Goal: Task Accomplishment & Management: Use online tool/utility

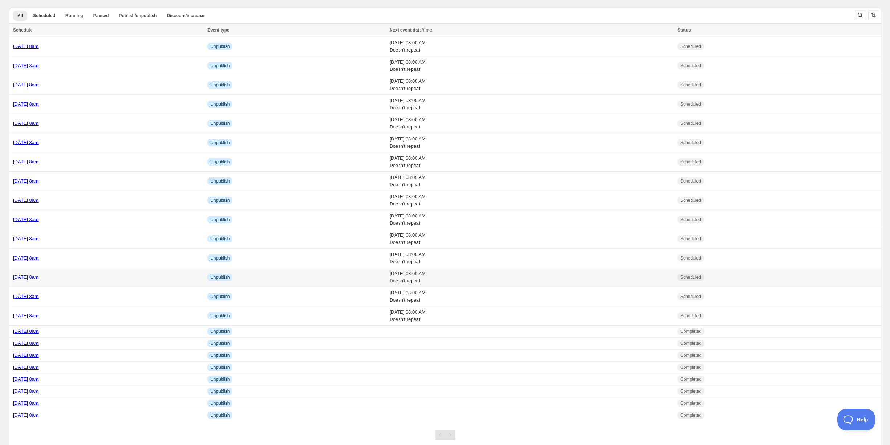
click at [98, 274] on div "Thursday 23rd October @ 8am" at bounding box center [108, 277] width 190 height 7
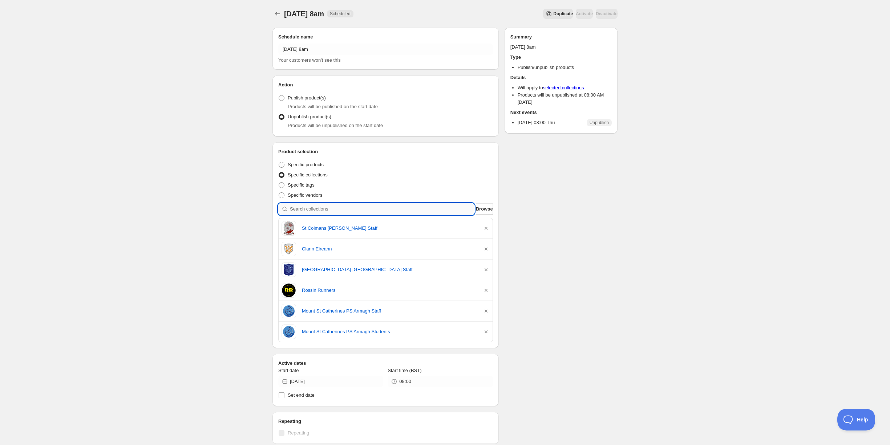
click at [323, 211] on input "search" at bounding box center [382, 209] width 185 height 12
type input "p"
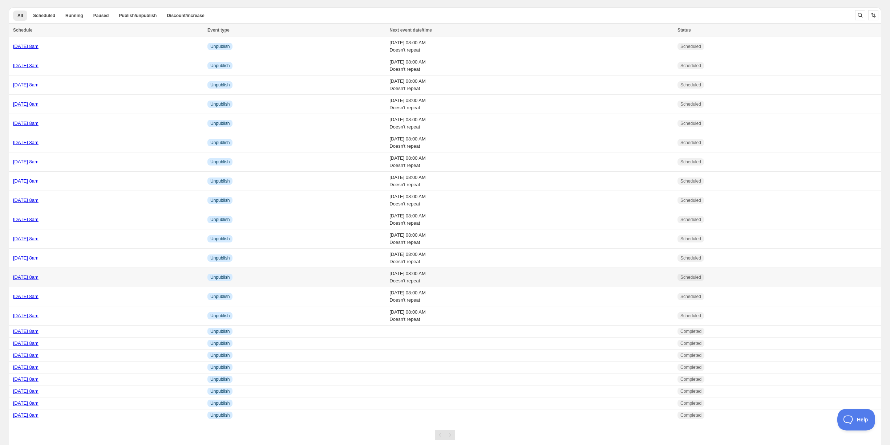
click at [106, 275] on div "[DATE] 8am" at bounding box center [108, 277] width 190 height 7
click at [73, 50] on td "Wednesday 22nd October @ 8am" at bounding box center [107, 46] width 196 height 19
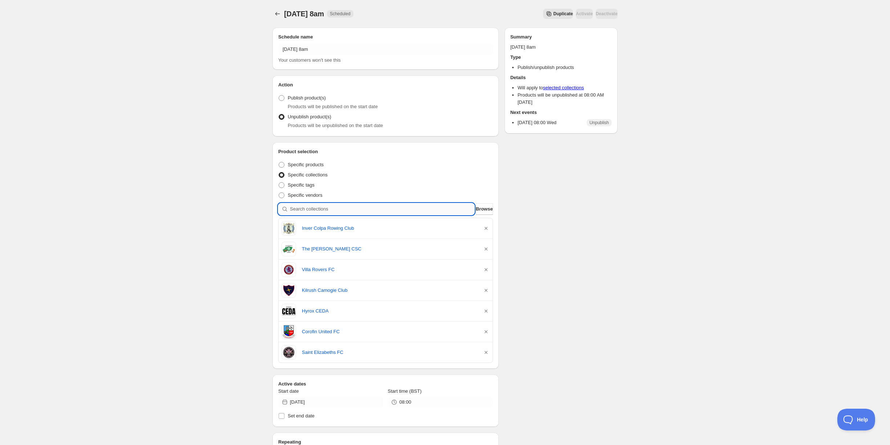
click at [323, 209] on input "search" at bounding box center [382, 209] width 185 height 12
type input "m"
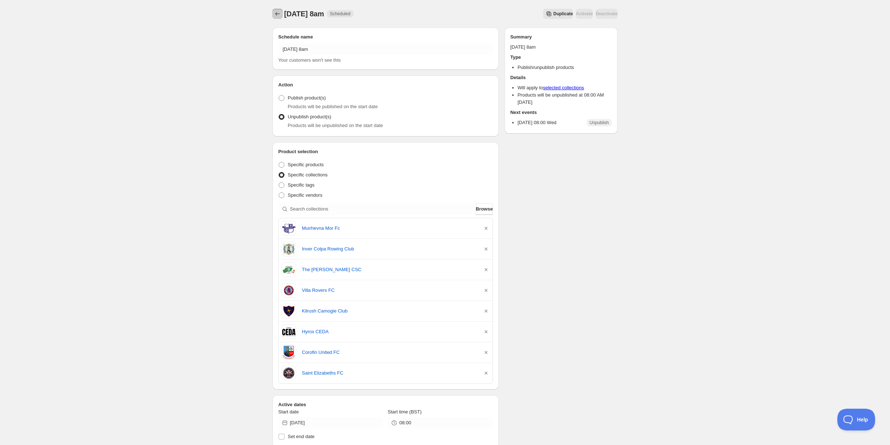
click at [275, 10] on button "Schedules" at bounding box center [277, 14] width 10 height 10
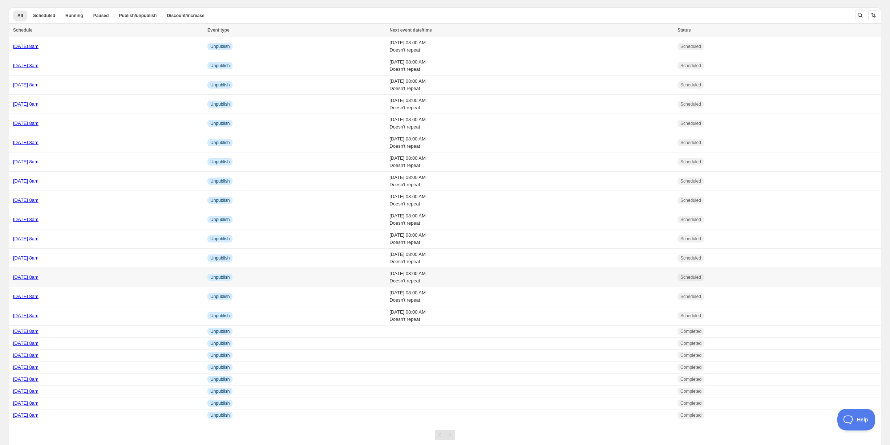
click at [92, 276] on div "[DATE] 8am" at bounding box center [108, 277] width 190 height 7
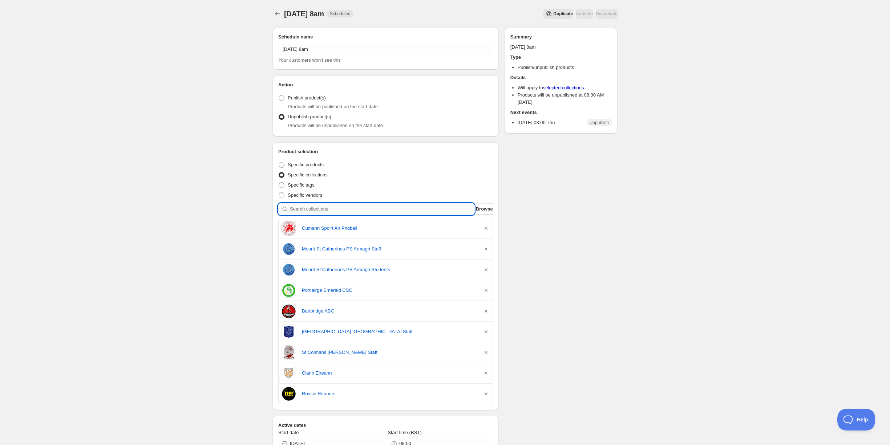
click at [356, 207] on input "search" at bounding box center [382, 209] width 185 height 12
type input "m"
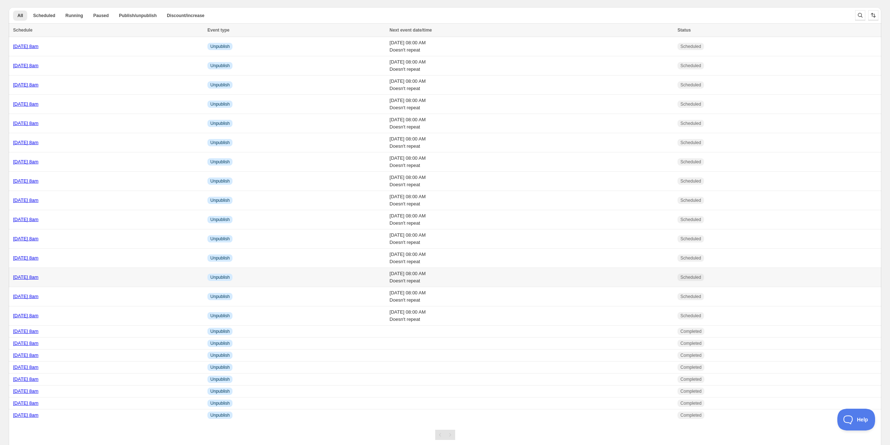
click at [92, 274] on div "[DATE] 8am" at bounding box center [108, 277] width 190 height 7
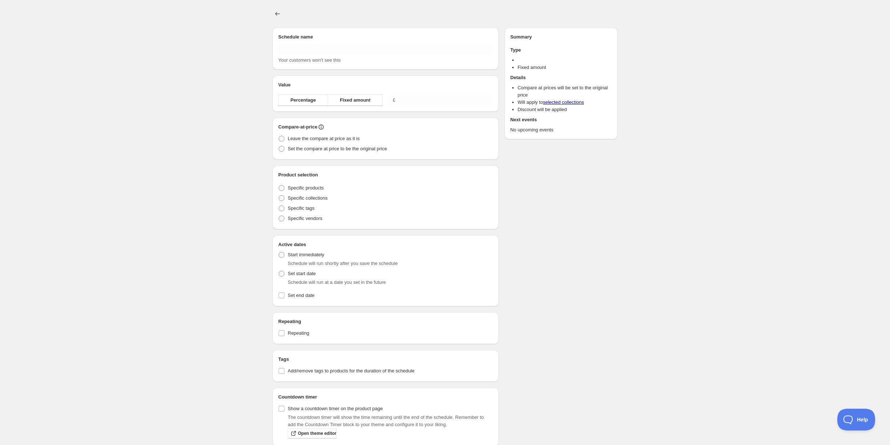
type input "Thursday 23rd October @ 8am"
radio input "true"
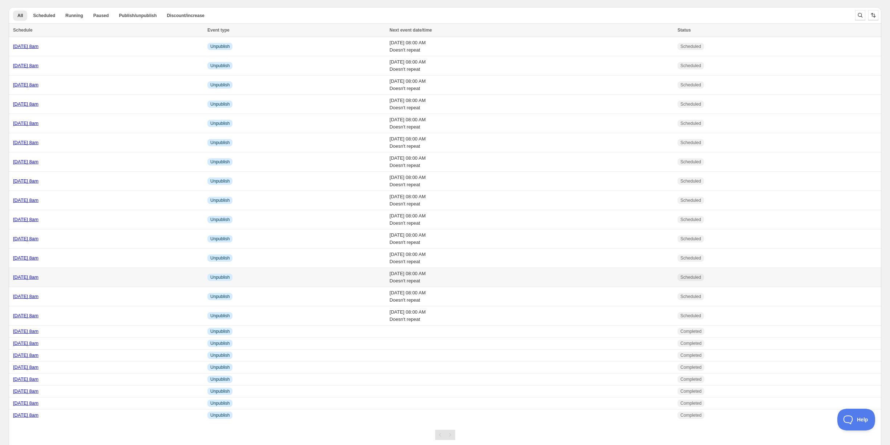
click at [98, 283] on td "[DATE] 8am" at bounding box center [107, 277] width 196 height 19
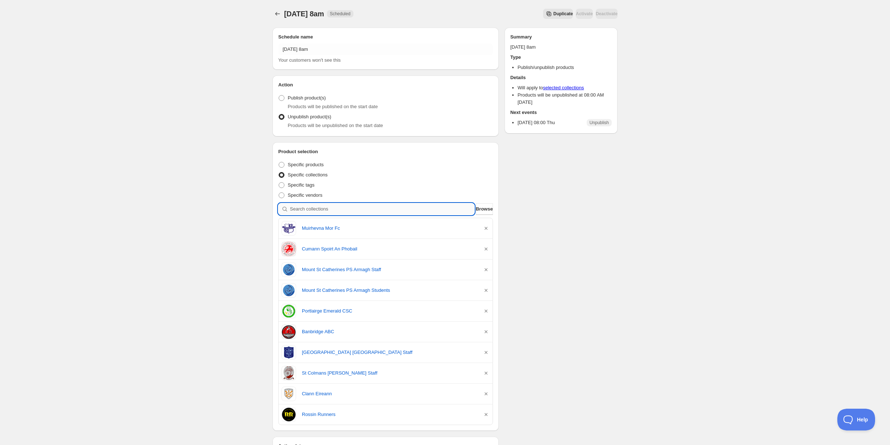
click at [326, 206] on input "search" at bounding box center [382, 209] width 185 height 12
type input "g"
